Goal: Transaction & Acquisition: Purchase product/service

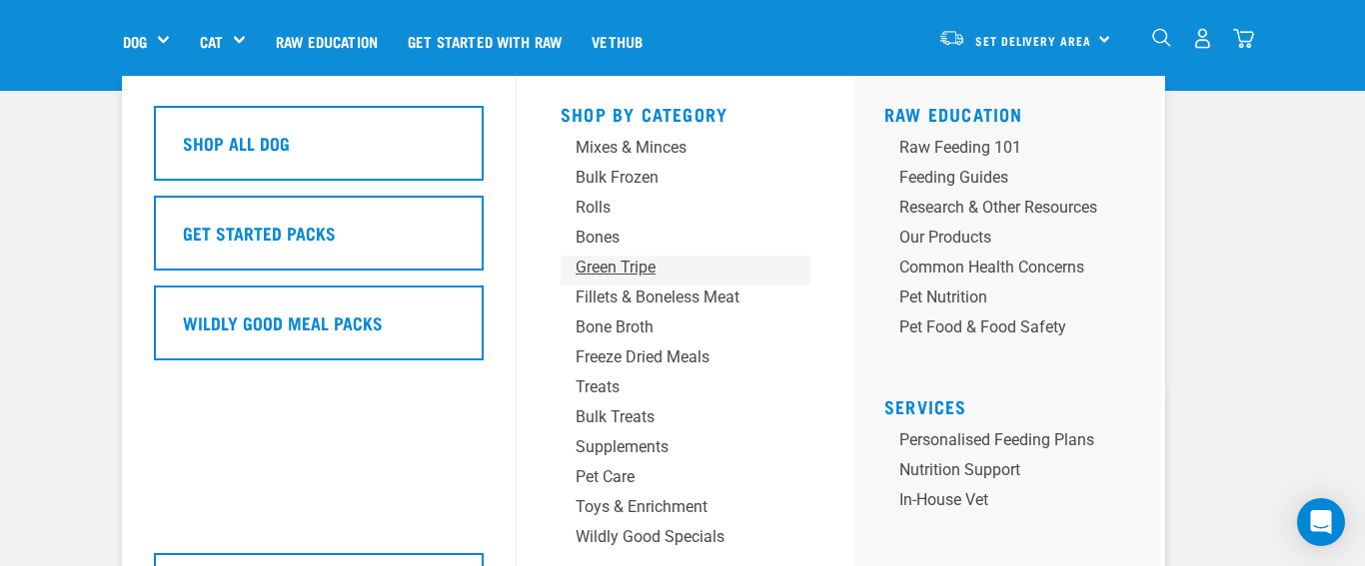
scroll to position [94, 0]
click at [599, 390] on div "Treats" at bounding box center [668, 388] width 187 height 24
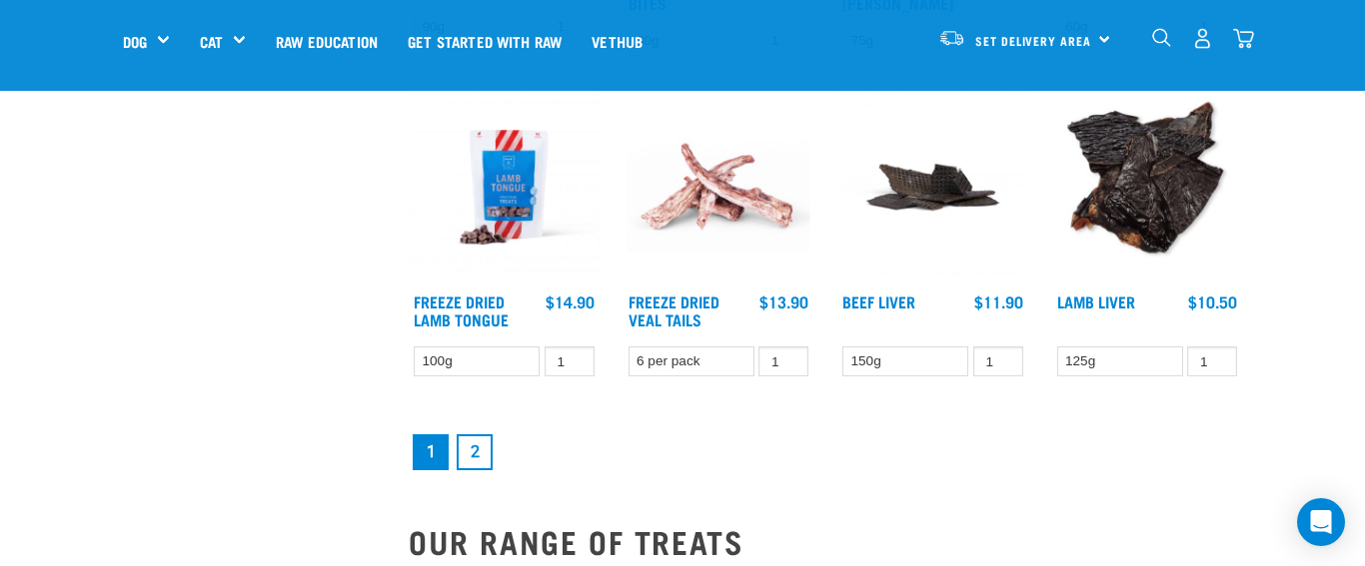
scroll to position [2494, 0]
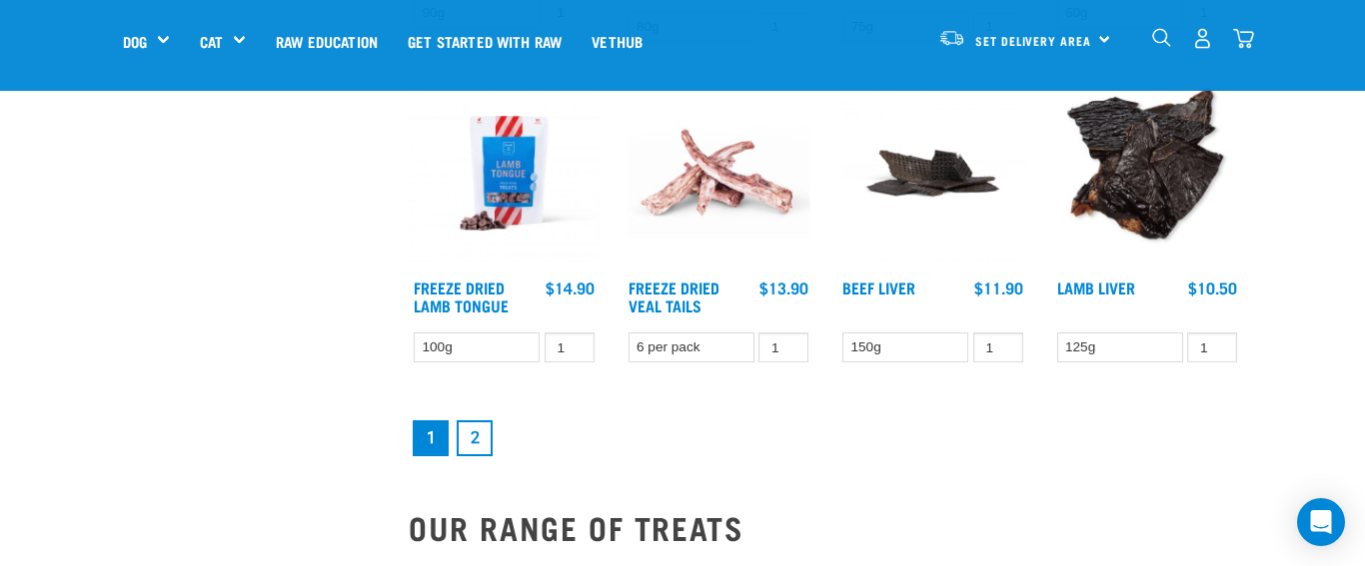
click at [478, 437] on link "2" at bounding box center [475, 439] width 36 height 36
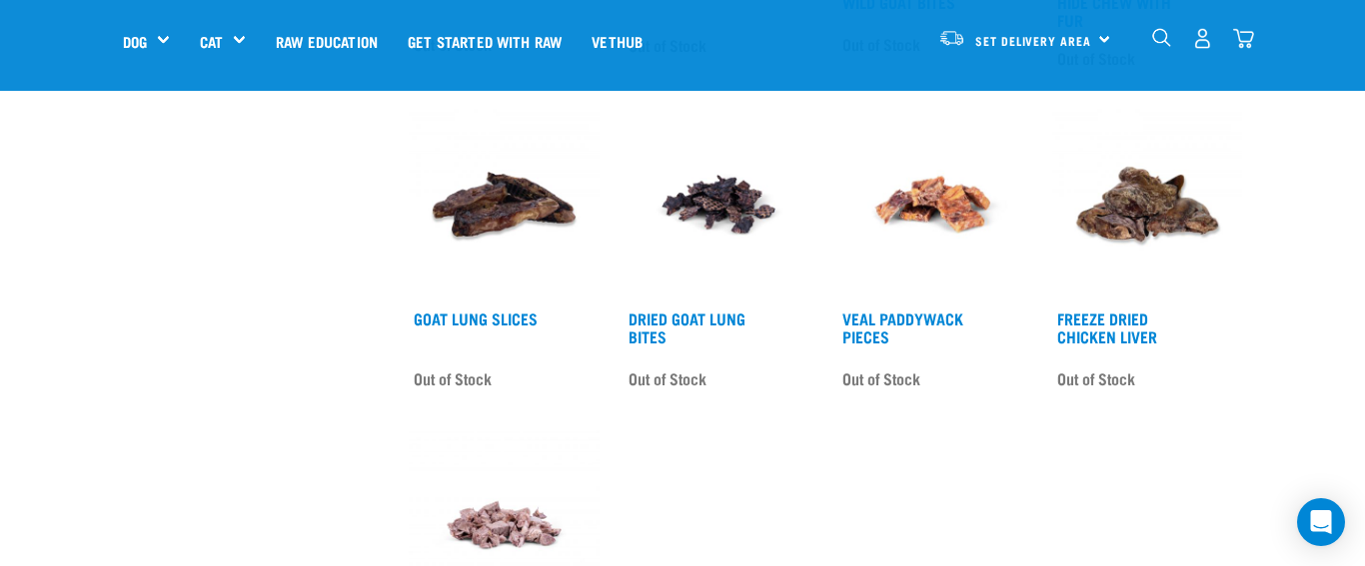
scroll to position [2195, 0]
